Goal: Transaction & Acquisition: Purchase product/service

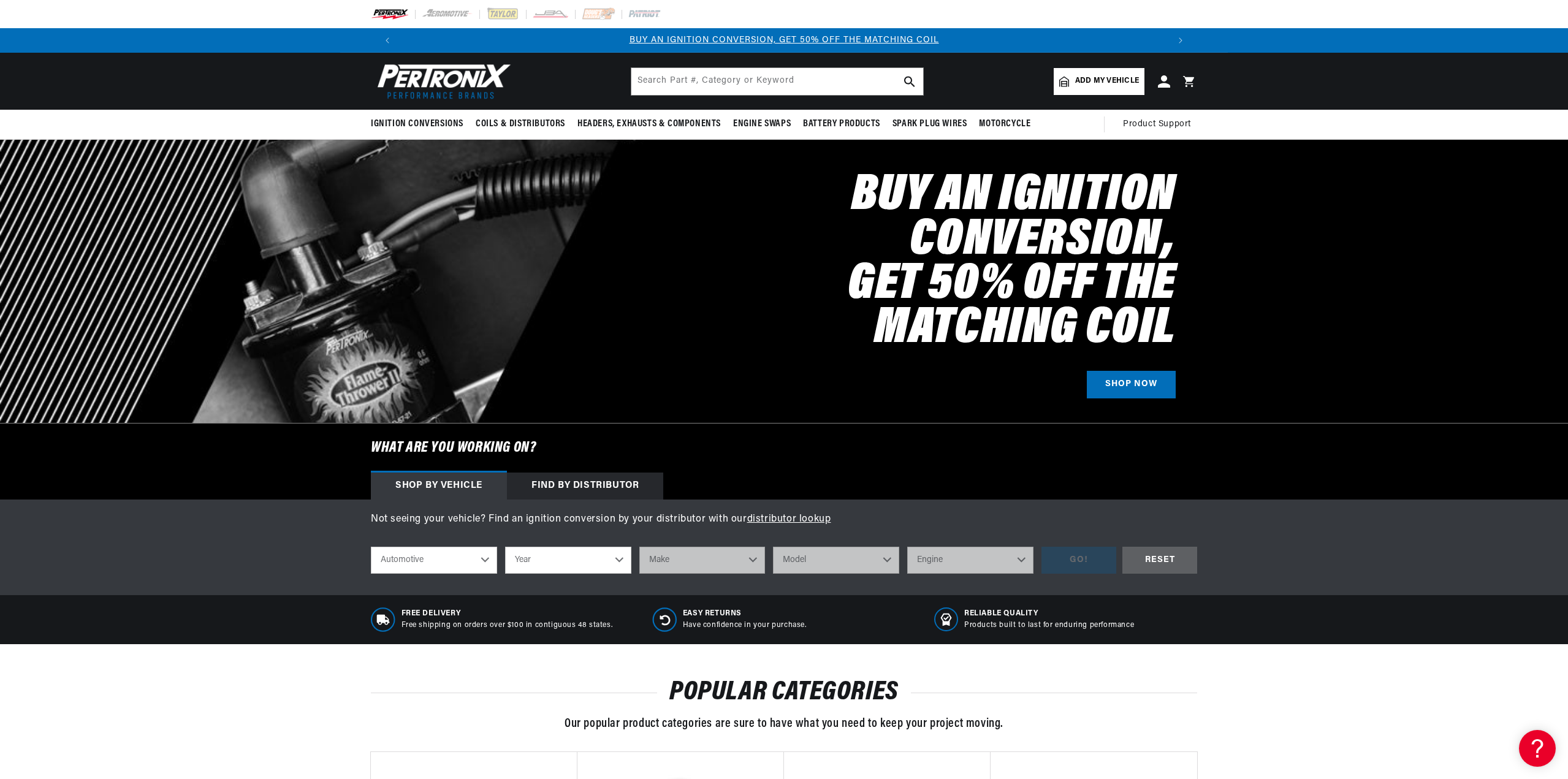
click at [845, 42] on link "BUY AN IGNITION CONVERSION, GET 50% OFF THE MATCHING COIL" at bounding box center [784, 40] width 310 height 9
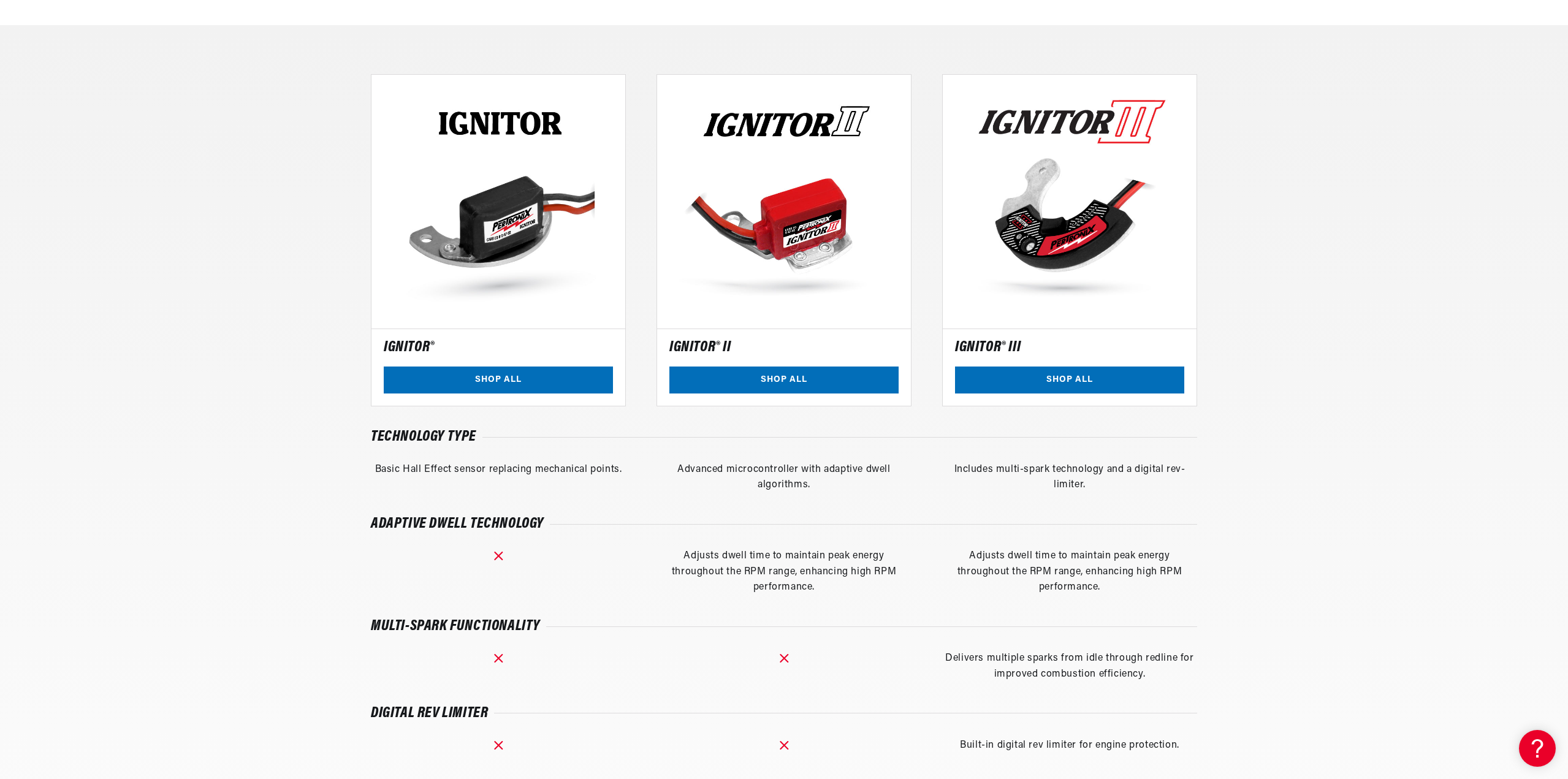
scroll to position [0, 1531]
